Goal: Find specific page/section: Find specific page/section

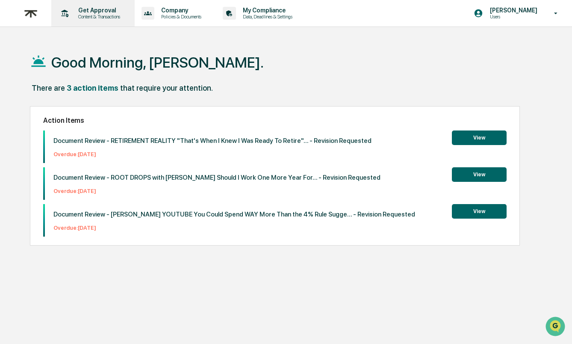
click at [105, 12] on p "Get Approval" at bounding box center [97, 10] width 53 height 7
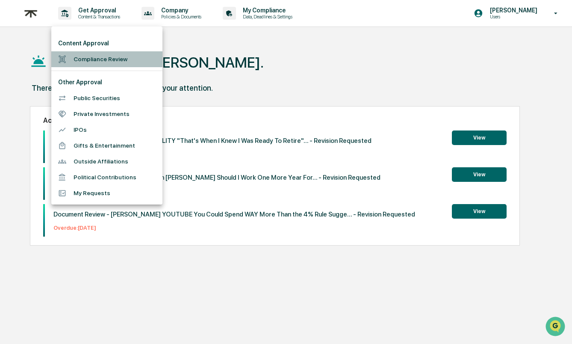
click at [93, 61] on li "Compliance Review" at bounding box center [106, 59] width 111 height 16
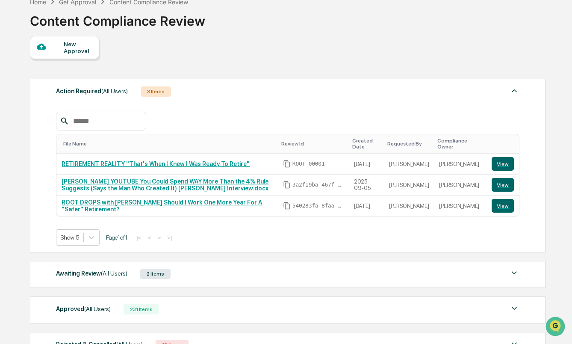
scroll to position [55, 0]
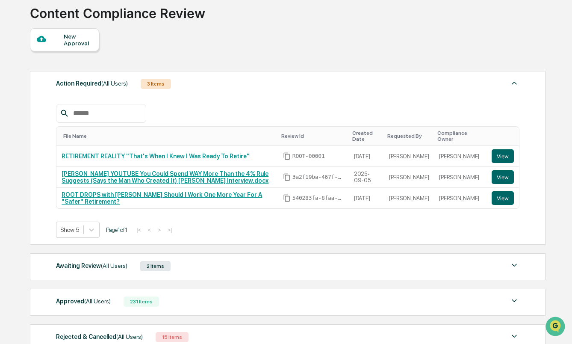
click at [218, 271] on div "Awaiting Review (All Users) 2 Items" at bounding box center [288, 266] width 464 height 12
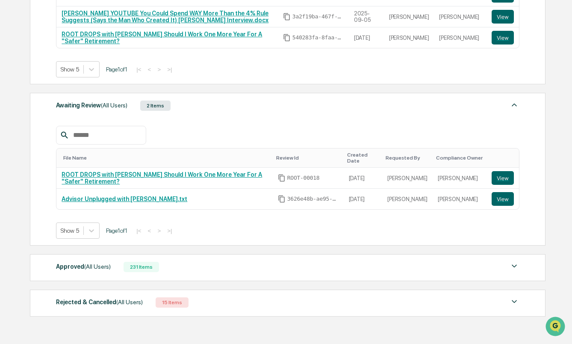
scroll to position [216, 0]
click at [204, 271] on div "Approved (All Users) 231 Items" at bounding box center [288, 267] width 464 height 12
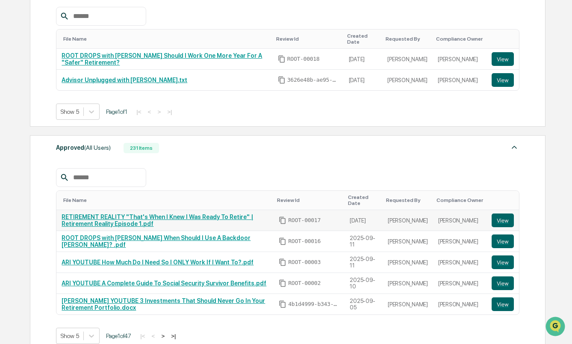
scroll to position [337, 0]
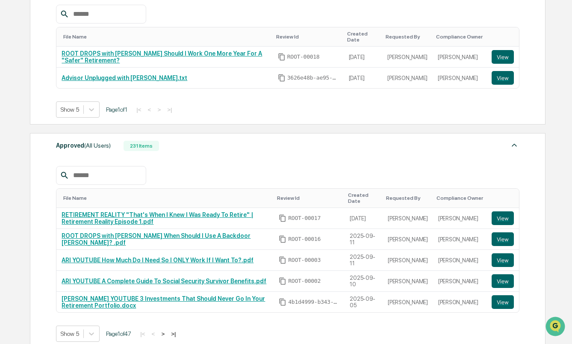
click at [164, 334] on button ">" at bounding box center [163, 333] width 9 height 7
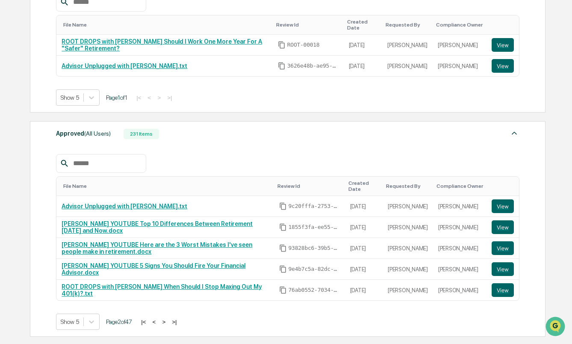
scroll to position [349, 0]
click at [165, 322] on button ">" at bounding box center [164, 321] width 9 height 7
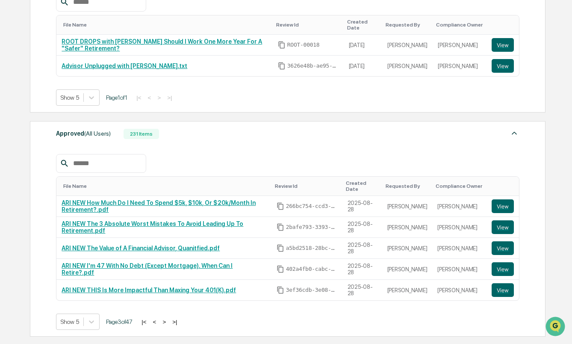
click at [159, 321] on button "<" at bounding box center [155, 321] width 9 height 7
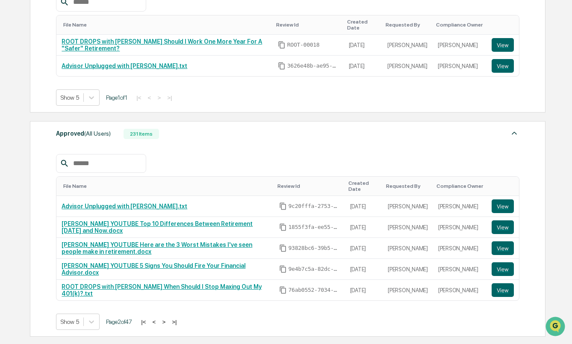
click at [159, 321] on button "<" at bounding box center [154, 321] width 9 height 7
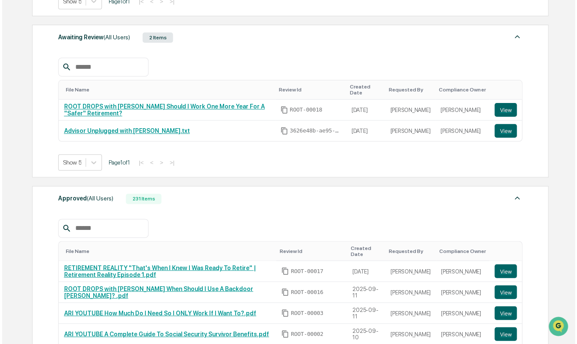
scroll to position [286, 0]
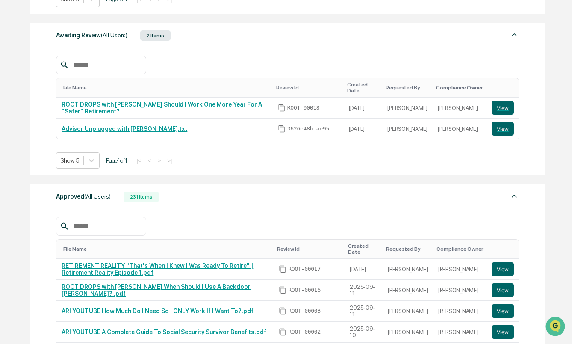
click at [102, 229] on input "text" at bounding box center [106, 226] width 73 height 11
paste input "**********"
type input "**********"
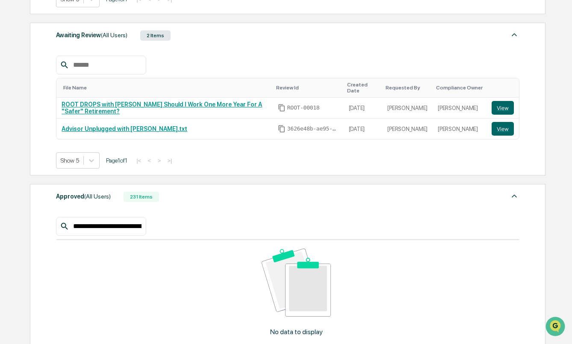
click at [98, 228] on input "**********" at bounding box center [106, 226] width 73 height 11
